Goal: Information Seeking & Learning: Learn about a topic

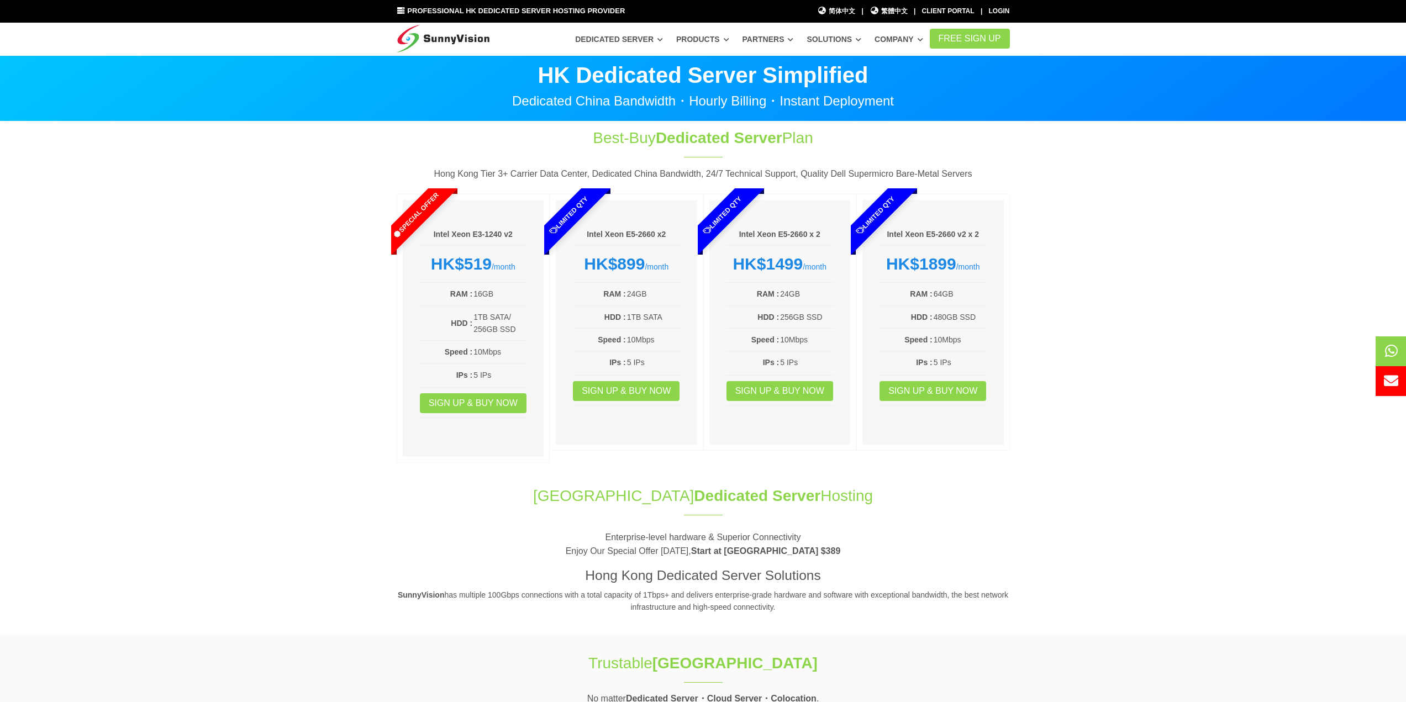
click at [795, 368] on td "5 IPs" at bounding box center [806, 362] width 54 height 13
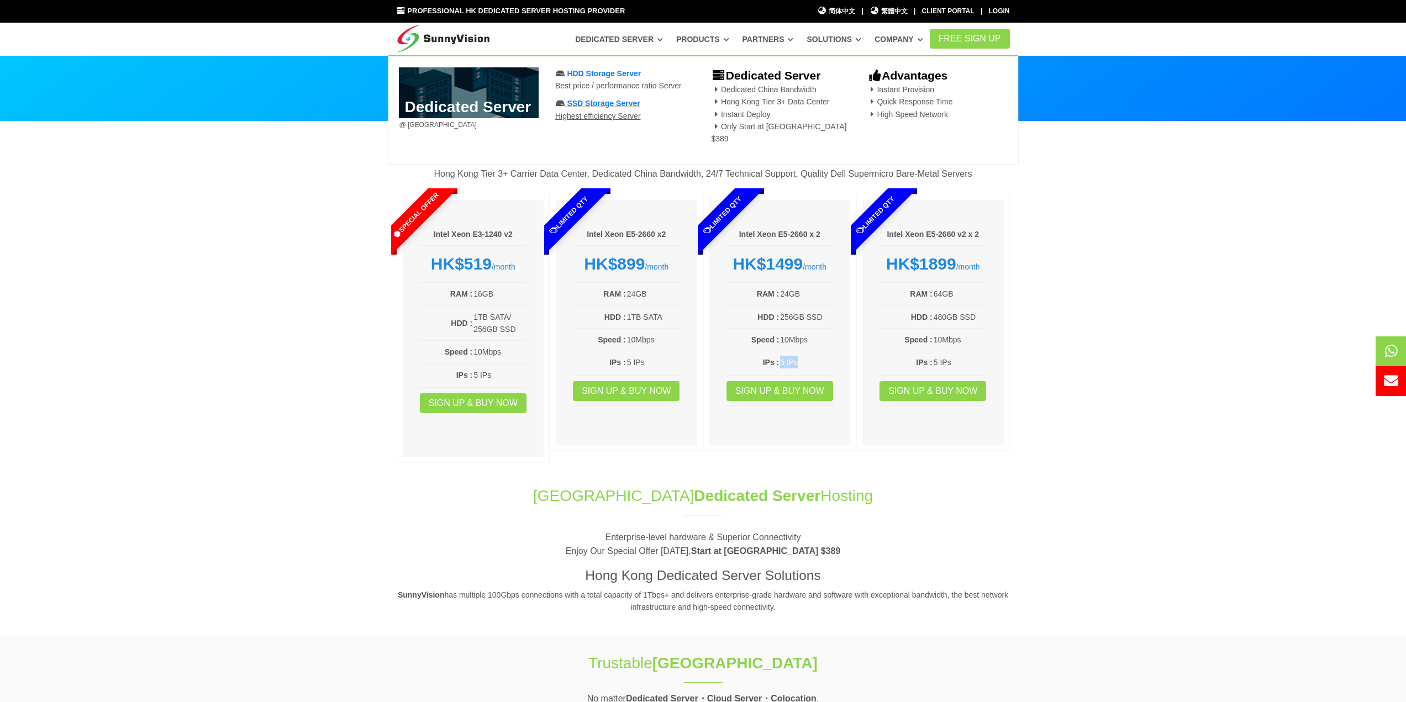
click at [616, 108] on span "SSD Storage Server" at bounding box center [603, 103] width 73 height 9
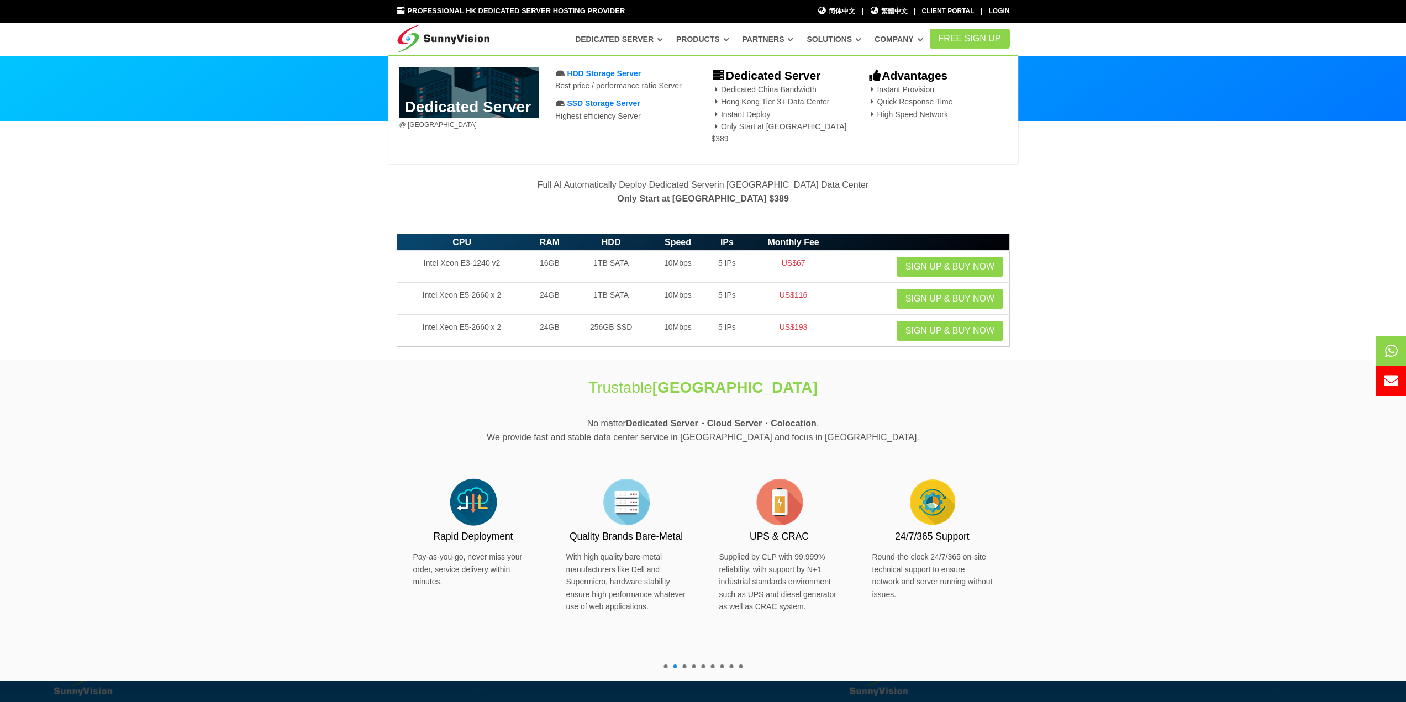
click at [1274, 332] on section "CPU RAM HDD Speed IPs Monthly Fee Intel Xeon E3-1240 v2 16GB 1TB SATA 10Mbps 5 …" at bounding box center [703, 294] width 1406 height 133
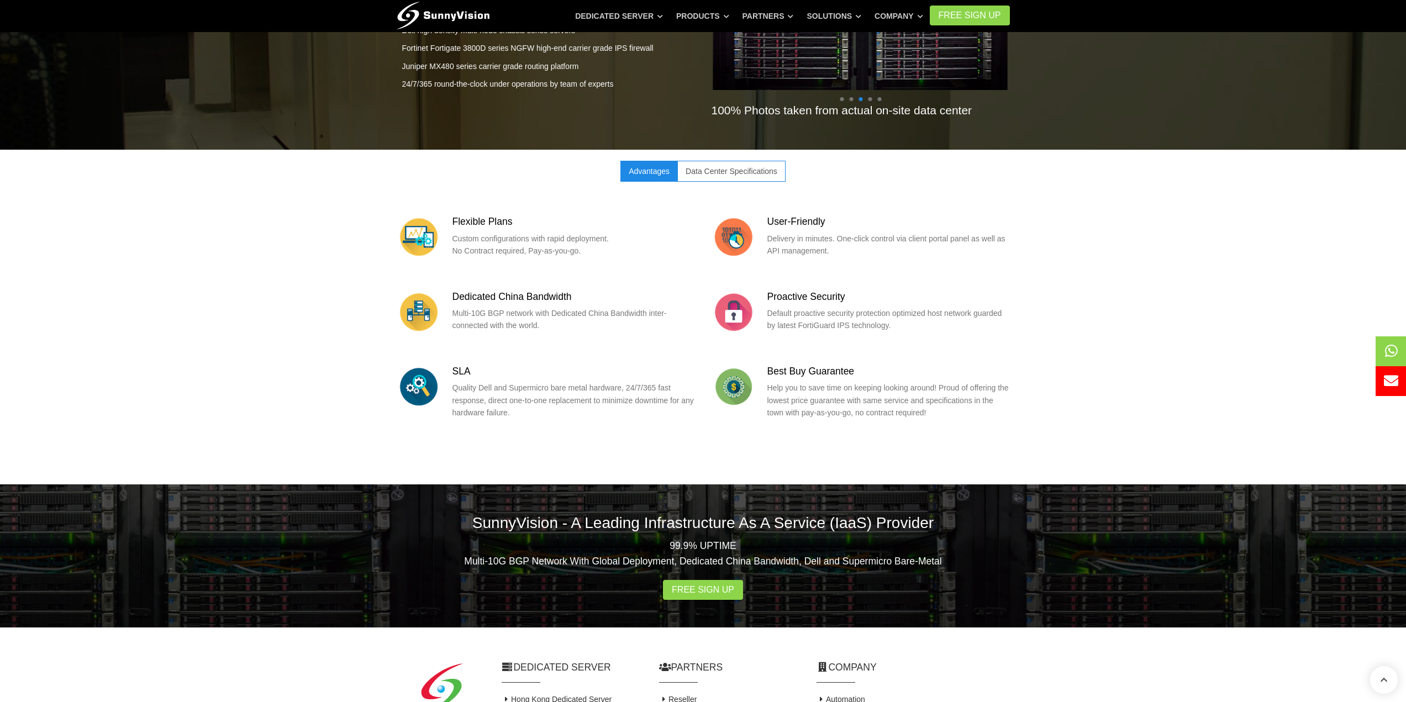
scroll to position [1270, 0]
